Goal: Task Accomplishment & Management: Complete application form

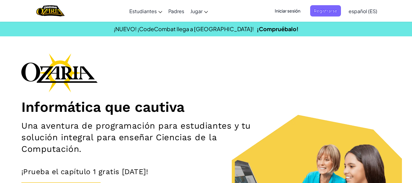
click at [205, 85] on div "Informática que cautiva Una aventura de programación para estudiantes y tu solu…" at bounding box center [205, 142] width 369 height 178
click at [329, 2] on div "Cambiar modo de navegación Estudiantes Crear Cuenta Gratis. Soluciones para esc…" at bounding box center [205, 11] width 415 height 22
click at [322, 10] on span "Registrarse" at bounding box center [325, 10] width 31 height 11
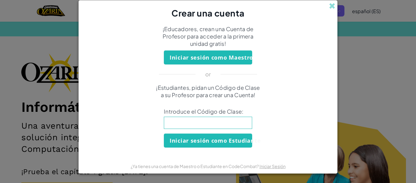
click at [194, 123] on input at bounding box center [208, 122] width 88 height 12
type input "CookHomeSick"
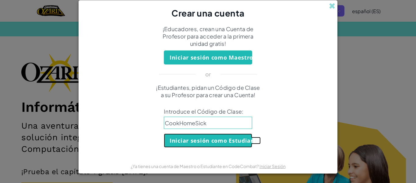
click at [194, 142] on button "Iniciar sesión como Estudiante" at bounding box center [208, 140] width 88 height 14
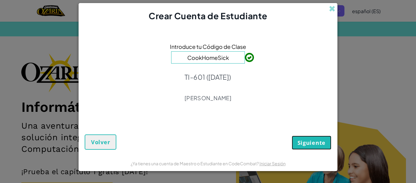
click at [307, 141] on span "Siguiente" at bounding box center [312, 142] width 28 height 7
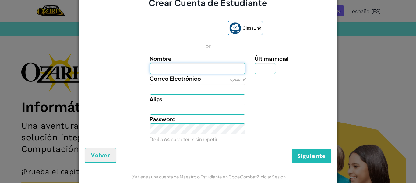
click at [204, 72] on input "Nombre" at bounding box center [198, 68] width 96 height 11
type input "isa"
type input "Isa"
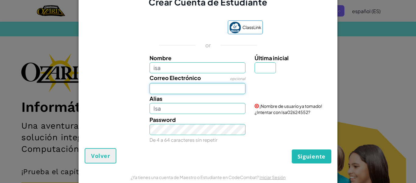
click at [169, 88] on input "Correo Electrónico" at bounding box center [198, 88] width 96 height 11
type input "[EMAIL_ADDRESS][DOMAIN_NAME]"
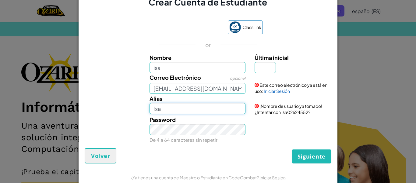
click at [168, 110] on input "Isa" at bounding box center [198, 108] width 96 height 11
click at [117, 147] on div "ClassLink or Nombre isa Última inicial Correo Electrónico opcional [EMAIL_ADDRE…" at bounding box center [208, 80] width 247 height 133
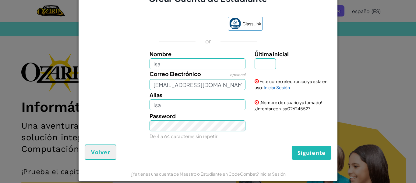
scroll to position [4, 0]
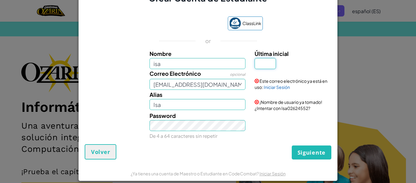
click at [269, 65] on input "Última inicial" at bounding box center [265, 63] width 21 height 11
type input "g"
type input "IsaG"
click at [275, 121] on div "Password De 4 a 64 caracteres sin repetir" at bounding box center [208, 125] width 253 height 29
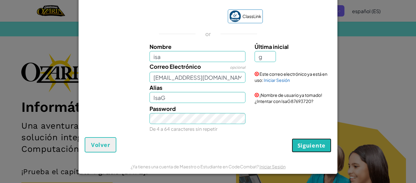
click at [305, 146] on span "Siguiente" at bounding box center [312, 144] width 28 height 7
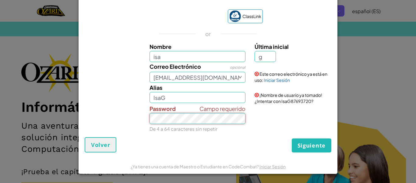
click at [292, 138] on button "Siguiente" at bounding box center [312, 145] width 40 height 14
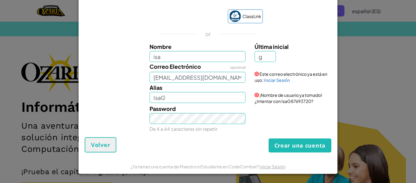
click at [205, 109] on div "Password De 4 a 64 caracteres sin repetir" at bounding box center [197, 118] width 105 height 29
click at [94, 142] on span "Volver" at bounding box center [100, 144] width 19 height 7
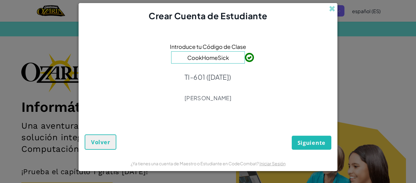
scroll to position [0, 0]
click at [335, 6] on span at bounding box center [332, 8] width 6 height 6
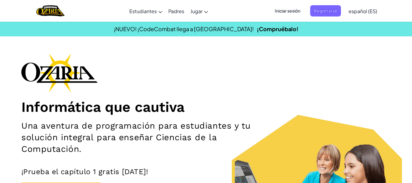
click at [286, 13] on span "Iniciar sesión" at bounding box center [287, 10] width 33 height 11
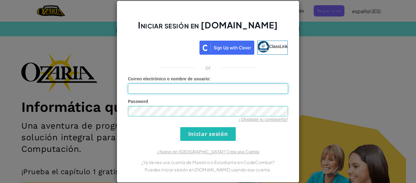
click at [189, 84] on input "Correo electrónico o nombre de usuario :" at bounding box center [208, 88] width 160 height 10
type input "[EMAIL_ADDRESS][DOMAIN_NAME]"
click at [193, 133] on input "Iniciar sesión" at bounding box center [207, 134] width 55 height 14
